Goal: Task Accomplishment & Management: Manage account settings

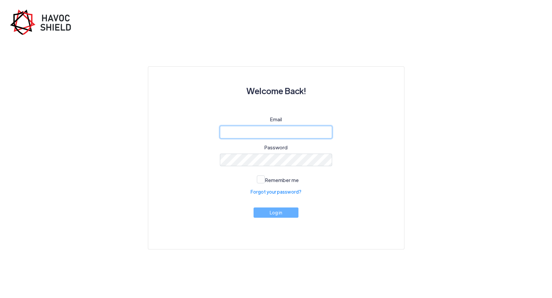
type input "[EMAIL_ADDRESS][DOMAIN_NAME]"
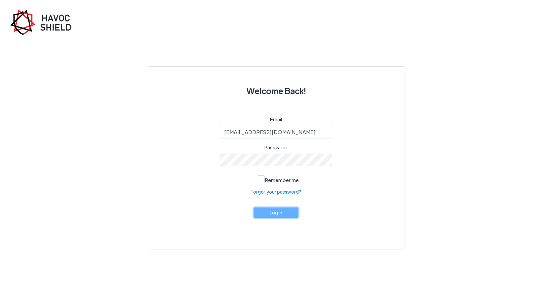
click at [279, 218] on button "Log in" at bounding box center [275, 212] width 45 height 10
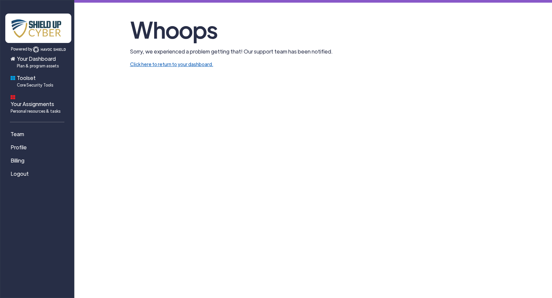
click at [170, 63] on link "Click here to return to your dashboard." at bounding box center [171, 64] width 83 height 6
click at [29, 64] on span "Plan & program assets" at bounding box center [38, 66] width 42 height 6
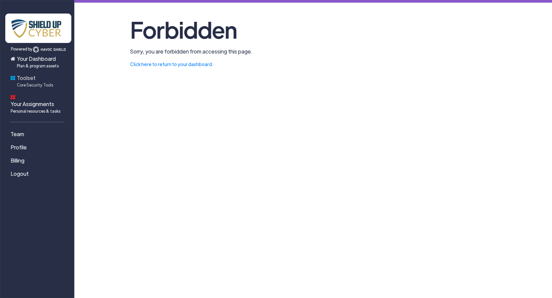
click at [27, 82] on span "Core Security Tools" at bounding box center [35, 85] width 36 height 6
click at [28, 100] on span "Your Assignments Personal resources & tasks" at bounding box center [36, 107] width 50 height 14
click at [149, 63] on link "Click here to return to your dashboard." at bounding box center [171, 64] width 83 height 6
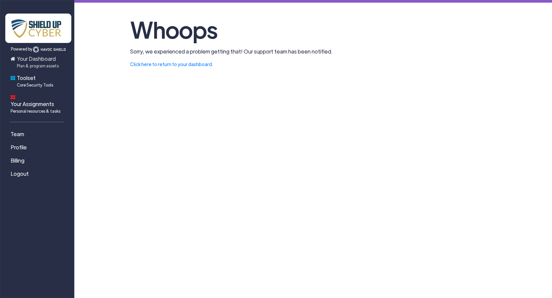
click at [34, 64] on span "Plan & program assets" at bounding box center [38, 66] width 42 height 6
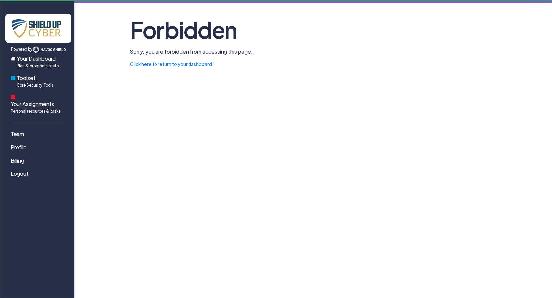
click at [186, 63] on link "Click here to return to your dashboard." at bounding box center [171, 64] width 83 height 6
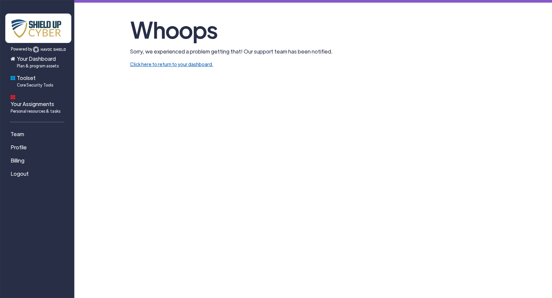
click at [136, 65] on link "Click here to return to your dashboard." at bounding box center [171, 64] width 83 height 6
click at [17, 130] on span "Team" at bounding box center [18, 134] width 14 height 8
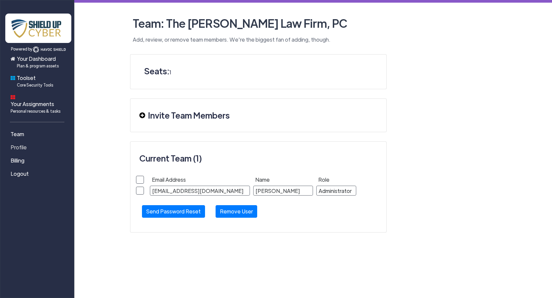
click at [16, 143] on span "Profile" at bounding box center [19, 147] width 16 height 8
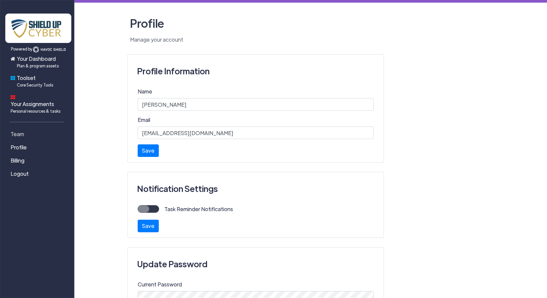
click at [16, 130] on span "Team" at bounding box center [18, 134] width 14 height 8
